Goal: Complete application form

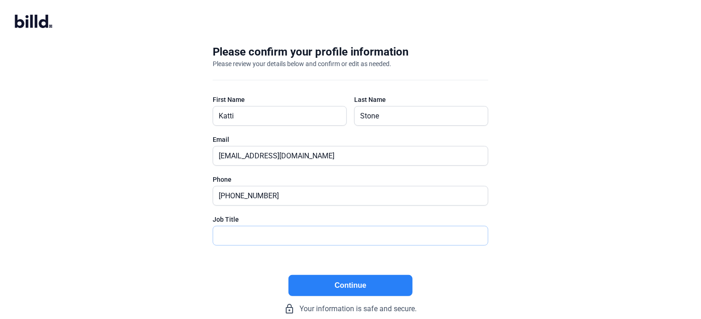
click at [337, 236] on input "text" at bounding box center [345, 235] width 264 height 19
type input "Finance Manager"
click at [353, 290] on button "Continue" at bounding box center [350, 285] width 124 height 21
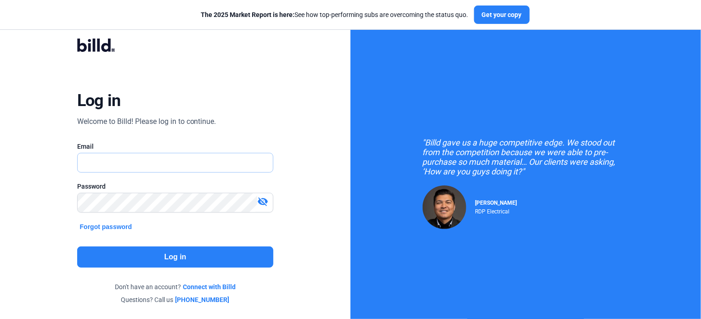
type input "[EMAIL_ADDRESS][DOMAIN_NAME]"
click at [249, 263] on button "Log in" at bounding box center [175, 257] width 197 height 21
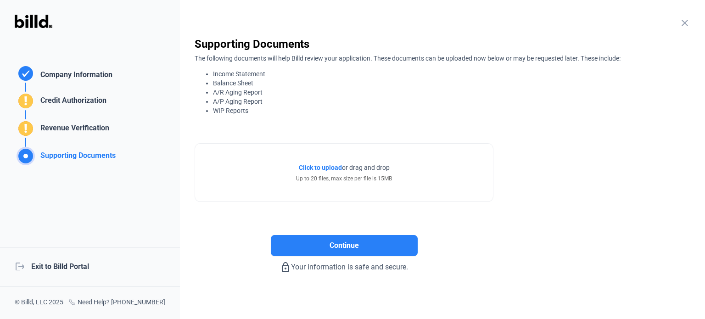
click at [55, 101] on div "Credit Authorization" at bounding box center [72, 102] width 70 height 15
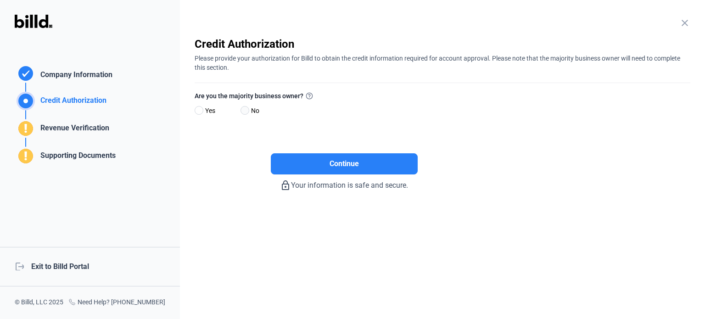
click at [243, 110] on span at bounding box center [245, 110] width 9 height 9
click at [243, 110] on input "No" at bounding box center [244, 110] width 7 height 7
radio input "true"
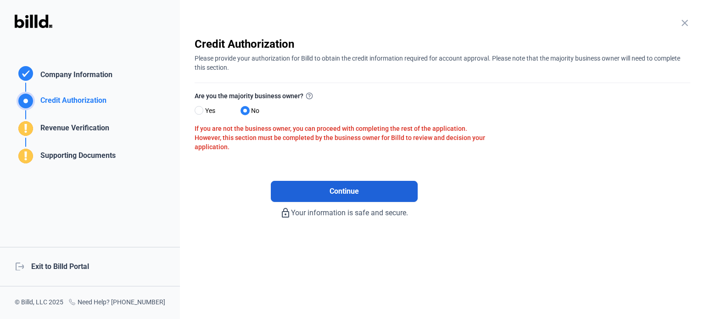
click at [361, 188] on button "Continue" at bounding box center [344, 191] width 147 height 21
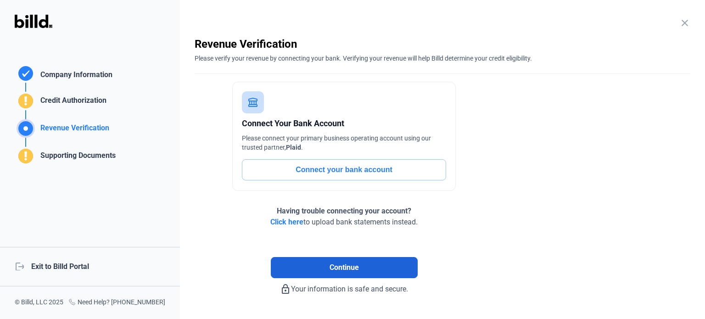
click at [333, 272] on span "Continue" at bounding box center [344, 267] width 29 height 11
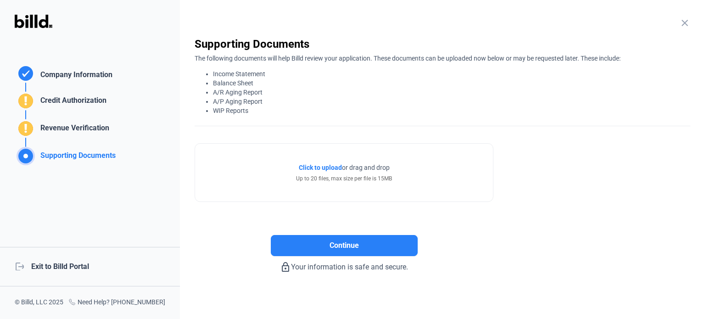
click at [70, 156] on div "Supporting Documents" at bounding box center [76, 157] width 79 height 15
click at [53, 73] on div "Company Information" at bounding box center [75, 75] width 76 height 13
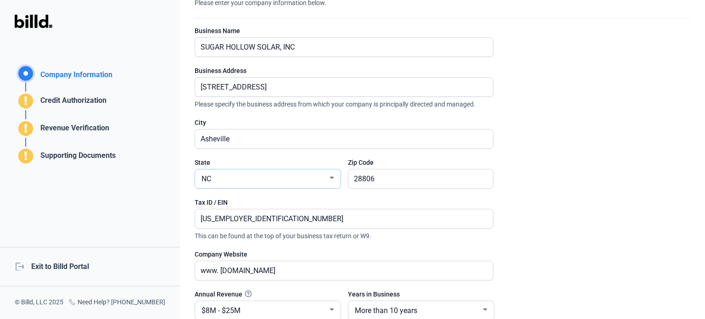
scroll to position [182, 0]
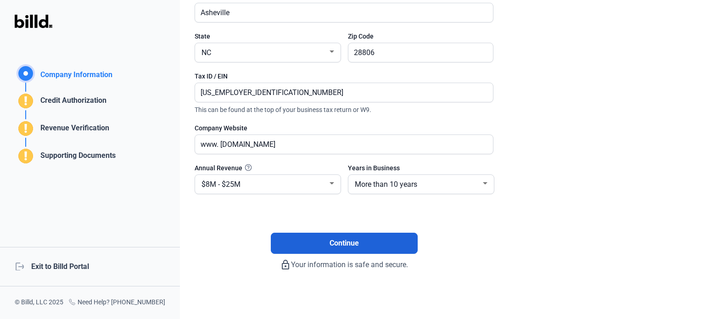
click at [351, 247] on button "Continue" at bounding box center [344, 243] width 147 height 21
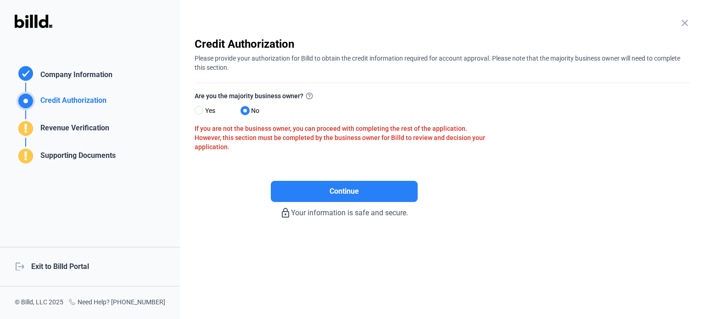
scroll to position [0, 0]
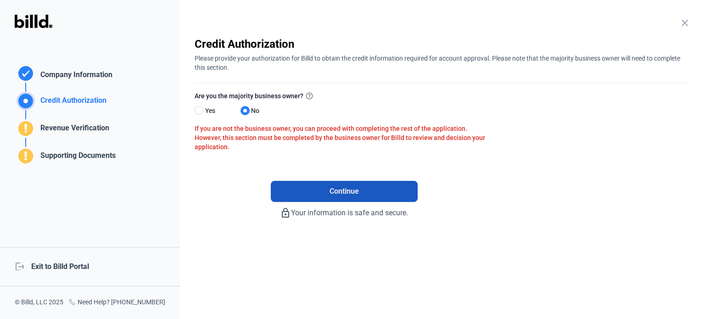
click at [337, 189] on span "Continue" at bounding box center [344, 191] width 29 height 11
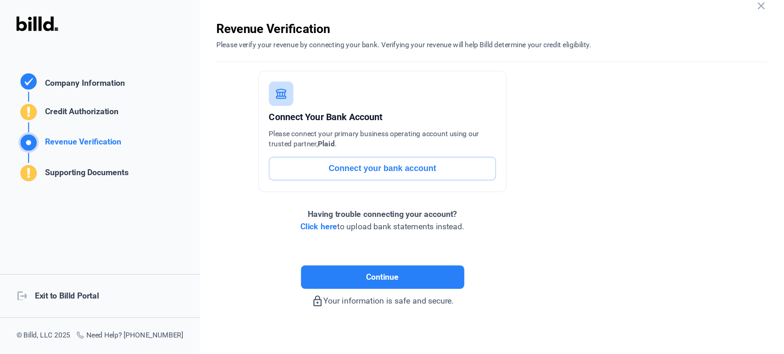
scroll to position [26, 0]
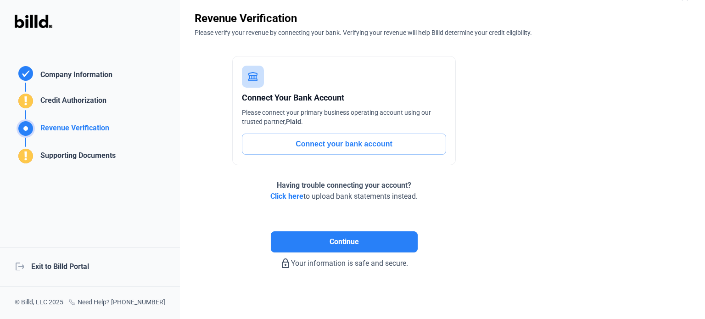
click at [286, 194] on span "Click here" at bounding box center [286, 196] width 33 height 9
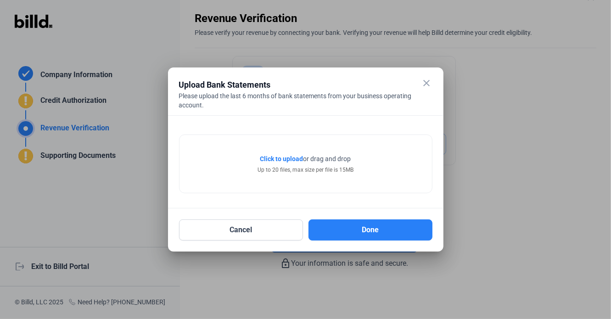
click at [290, 158] on span "Click to upload" at bounding box center [281, 158] width 43 height 7
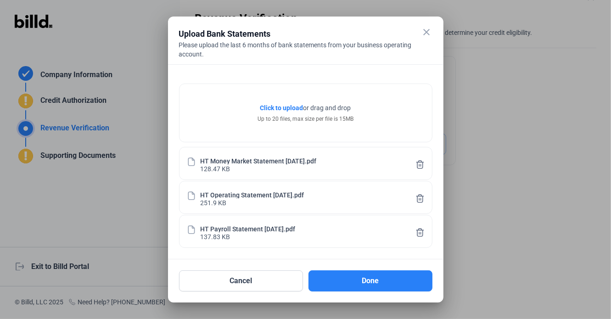
click at [279, 105] on span "Click to upload" at bounding box center [281, 107] width 43 height 7
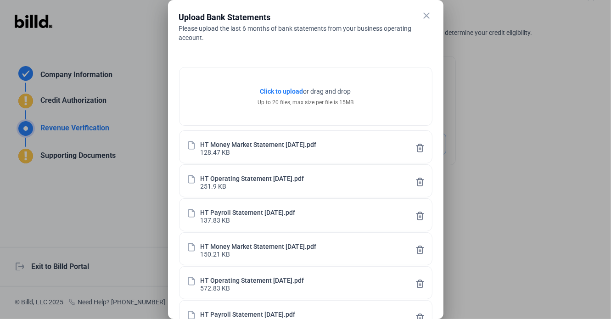
click at [281, 92] on span "Click to upload" at bounding box center [281, 91] width 43 height 7
click at [278, 90] on span "Click to upload" at bounding box center [281, 91] width 43 height 7
click at [277, 93] on span "Click to upload" at bounding box center [281, 91] width 43 height 7
click at [279, 89] on span "Click to upload" at bounding box center [281, 91] width 43 height 7
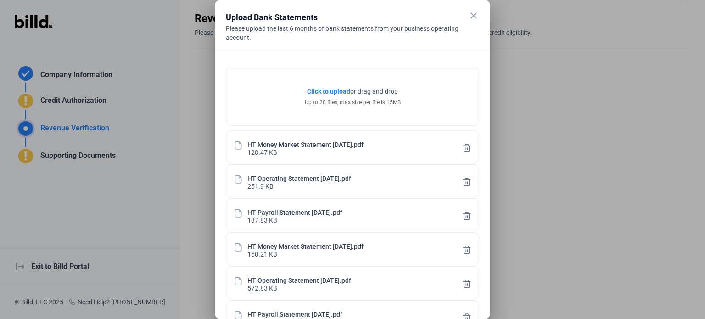
click at [468, 147] on icon at bounding box center [466, 148] width 9 height 10
click at [466, 180] on icon at bounding box center [466, 182] width 9 height 10
click at [465, 181] on icon at bounding box center [466, 182] width 9 height 10
click at [467, 218] on icon at bounding box center [466, 216] width 9 height 10
click at [466, 216] on icon at bounding box center [467, 216] width 7 height 8
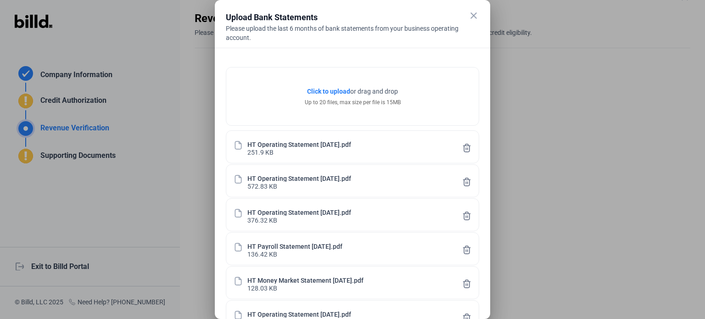
click at [468, 253] on icon at bounding box center [466, 250] width 9 height 10
click at [468, 251] on icon at bounding box center [466, 250] width 9 height 10
click at [466, 282] on icon at bounding box center [466, 284] width 9 height 10
click at [466, 284] on icon at bounding box center [466, 284] width 9 height 10
click at [466, 315] on icon at bounding box center [467, 318] width 7 height 8
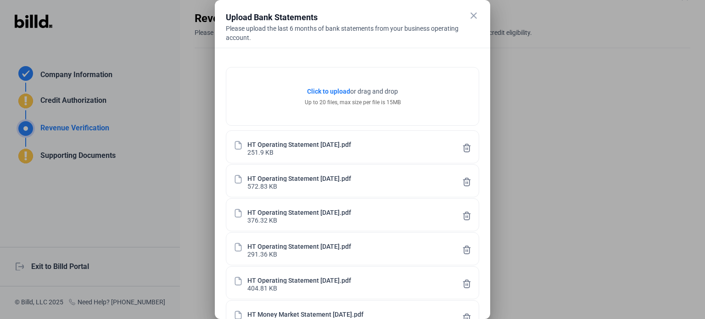
click at [467, 315] on icon at bounding box center [467, 318] width 7 height 8
click at [473, 15] on mat-icon "close" at bounding box center [473, 15] width 11 height 11
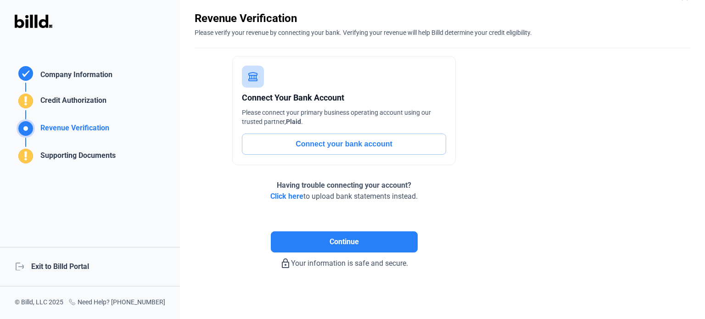
click at [293, 195] on span "Click here" at bounding box center [286, 196] width 33 height 9
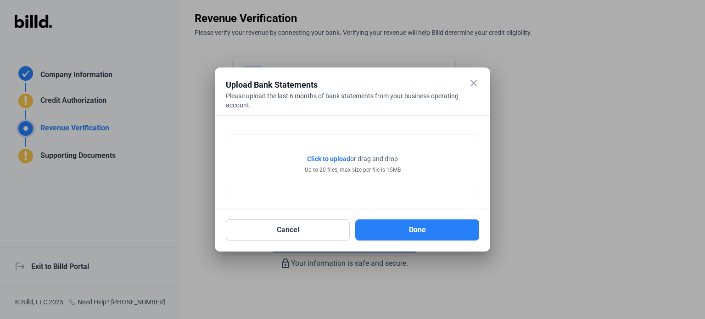
click at [331, 159] on span "Click to upload" at bounding box center [328, 158] width 43 height 7
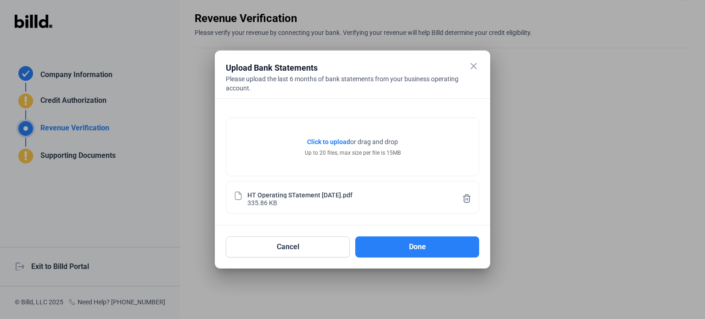
click at [327, 140] on span "Click to upload" at bounding box center [328, 141] width 43 height 7
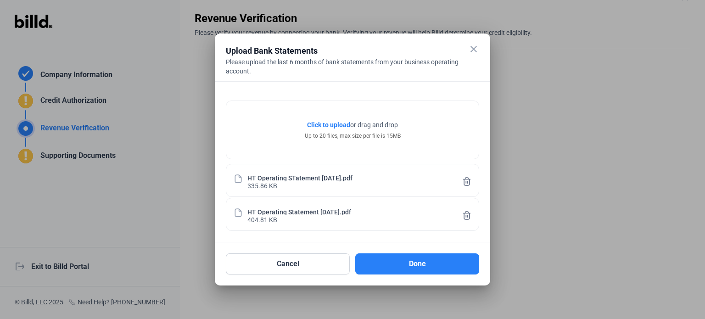
click at [327, 126] on span "Click to upload" at bounding box center [328, 124] width 43 height 7
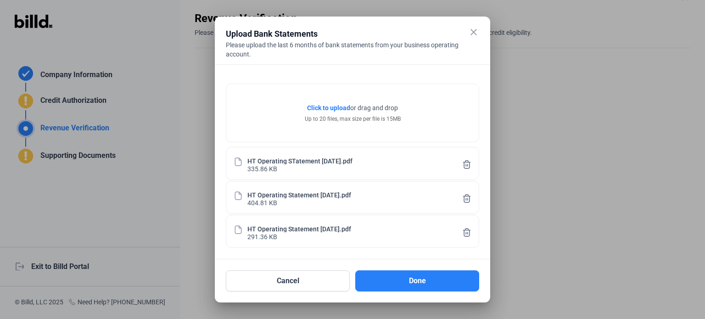
click at [327, 107] on span "Click to upload" at bounding box center [328, 107] width 43 height 7
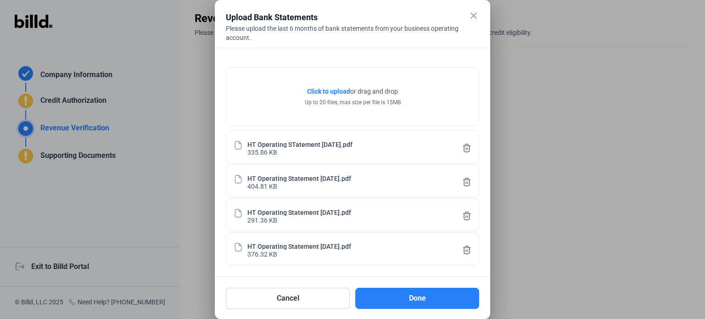
click at [320, 89] on span "Click to upload" at bounding box center [328, 91] width 43 height 7
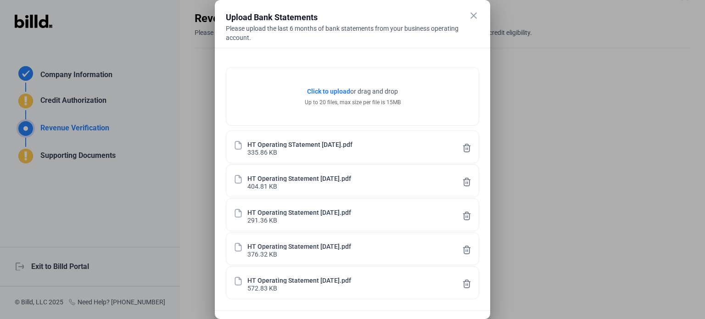
click at [316, 91] on span "Click to upload" at bounding box center [328, 91] width 43 height 7
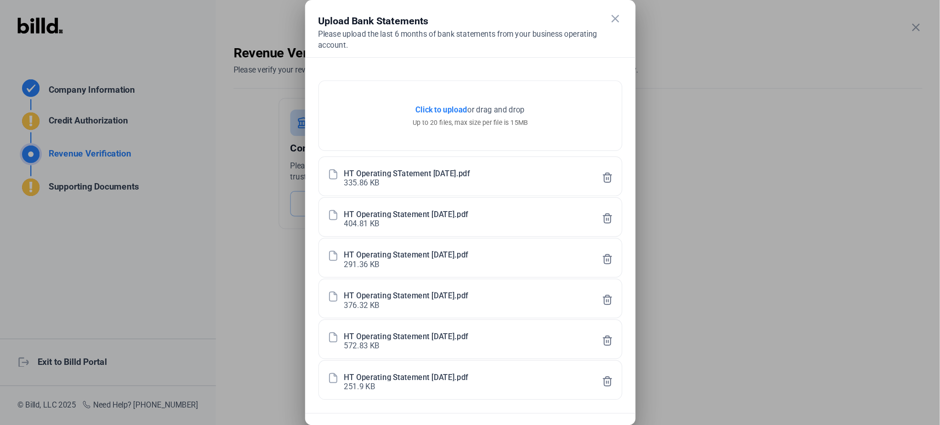
scroll to position [0, 0]
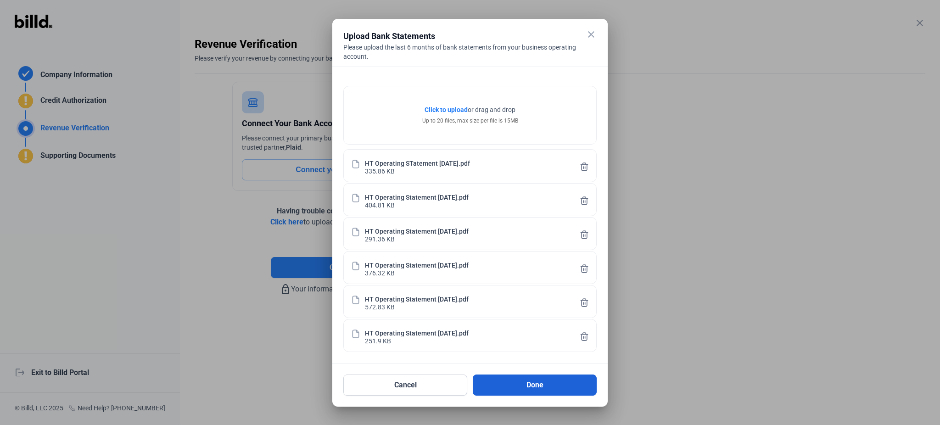
drag, startPoint x: 629, startPoint y: 2, endPoint x: 553, endPoint y: 384, distance: 389.1
click at [553, 319] on button "Done" at bounding box center [535, 385] width 124 height 21
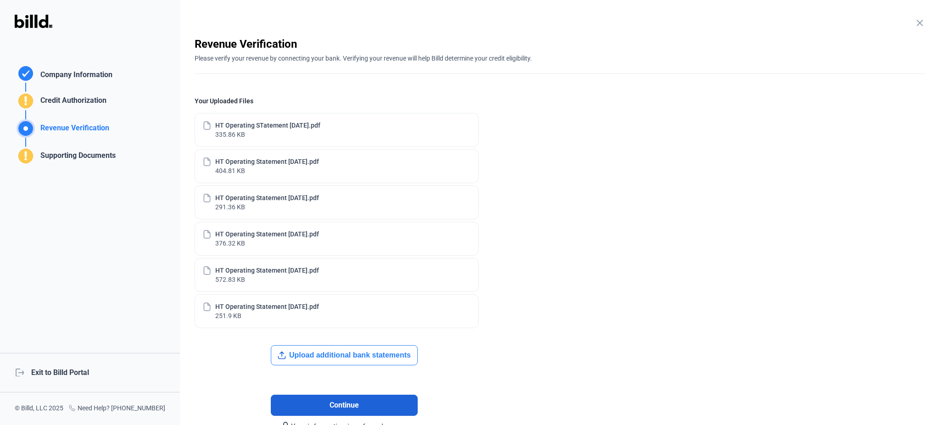
click at [346, 319] on span "Continue" at bounding box center [344, 405] width 29 height 11
